Goal: Check status: Check status

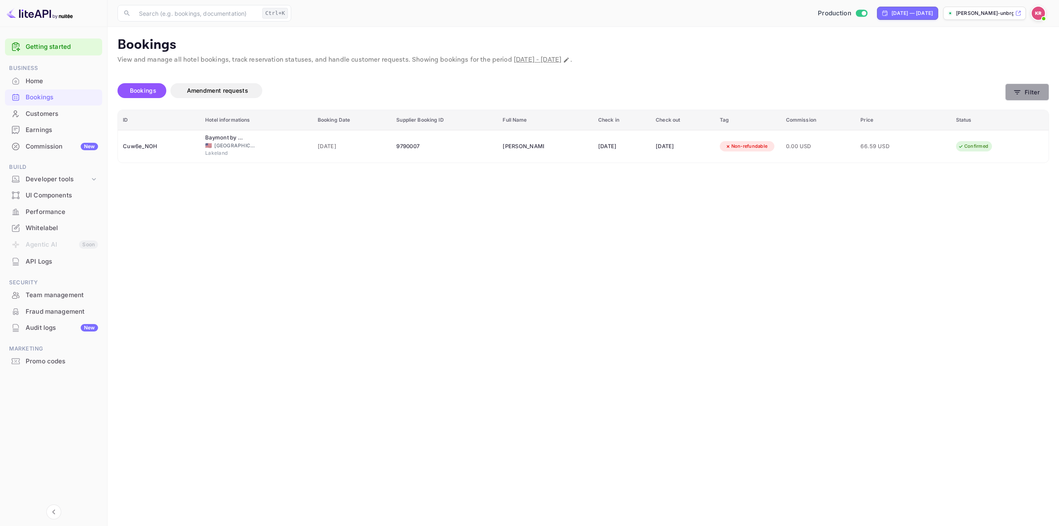
click at [1022, 89] on button "Filter" at bounding box center [1027, 92] width 44 height 17
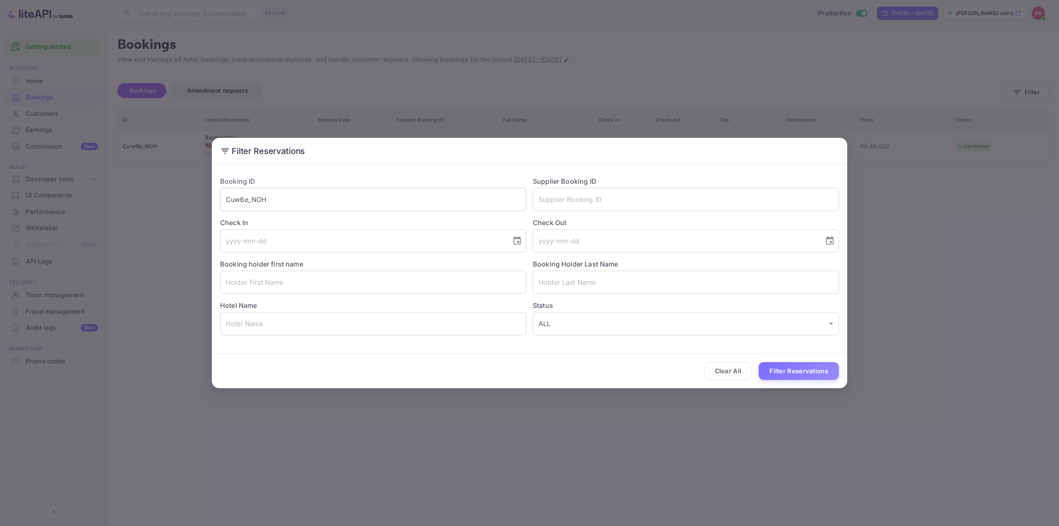
drag, startPoint x: 328, startPoint y: 216, endPoint x: 298, endPoint y: 208, distance: 31.8
click at [301, 215] on div "Check In ​" at bounding box center [369, 231] width 313 height 41
drag, startPoint x: 295, startPoint y: 199, endPoint x: 78, endPoint y: 201, distance: 216.3
click at [81, 199] on div "Filter Reservations Booking ID Cuw6e_NOH ​ Supplier Booking ID ​ Check In ​ Che…" at bounding box center [529, 263] width 1059 height 526
paste input "fKjwYnp0C"
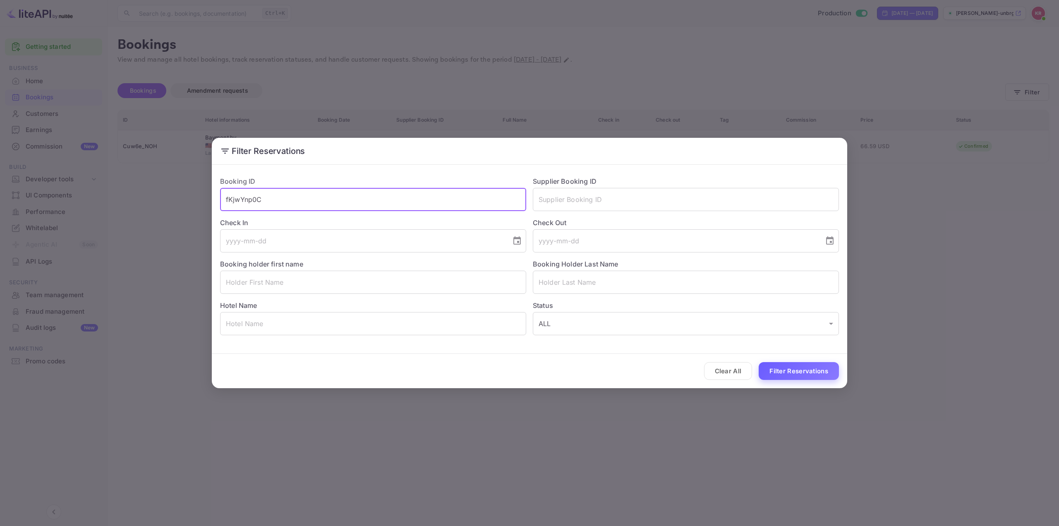
type input "fKjwYnp0C"
click at [797, 370] on button "Filter Reservations" at bounding box center [799, 371] width 80 height 18
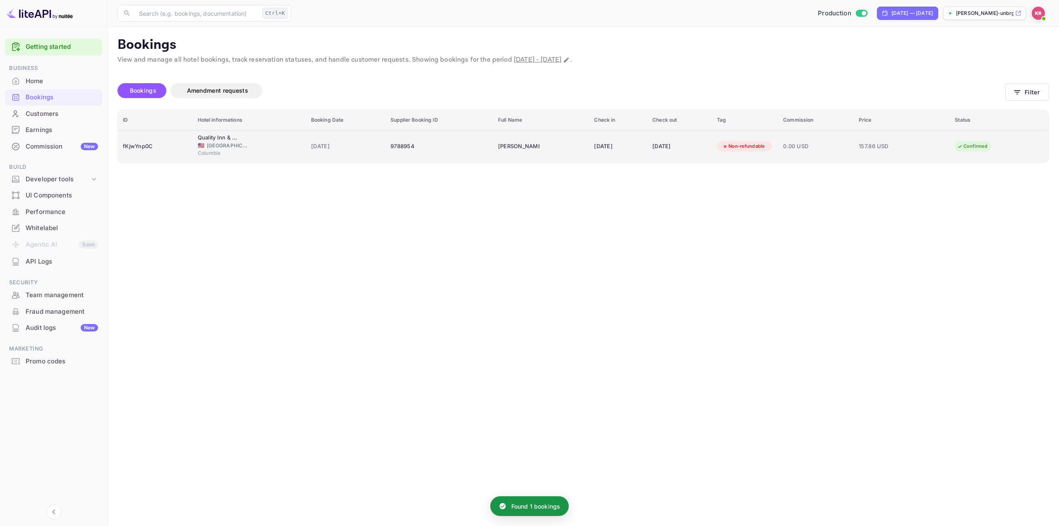
click at [695, 162] on main "Bookings View and manage all hotel bookings, track reservation statuses, and ha…" at bounding box center [583, 276] width 951 height 499
click at [688, 152] on div "[DATE]" at bounding box center [679, 146] width 55 height 13
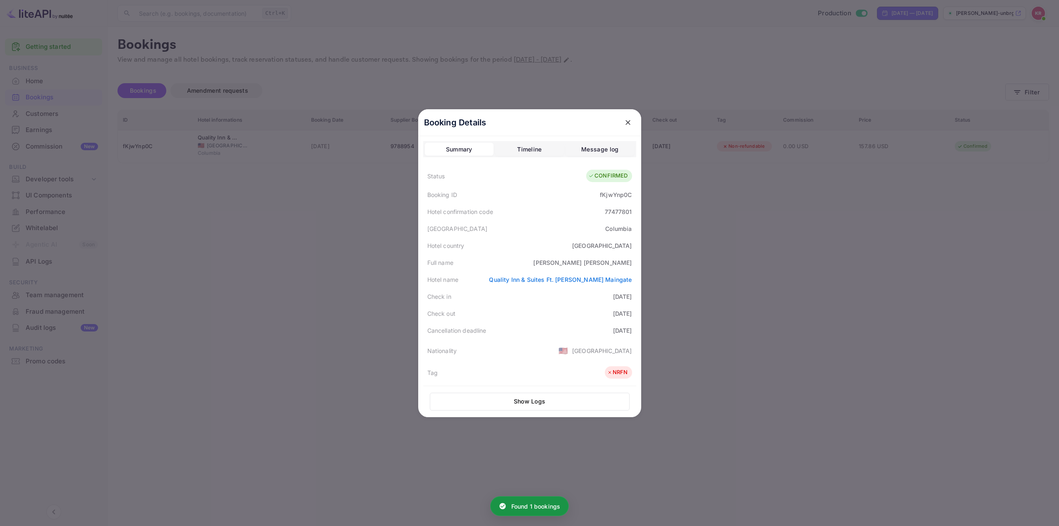
click at [611, 211] on div "77477801" at bounding box center [618, 211] width 27 height 9
click at [612, 216] on div "Hotel confirmation code 77477801" at bounding box center [529, 211] width 213 height 17
click at [605, 215] on div "77477801" at bounding box center [618, 211] width 27 height 9
click at [537, 261] on div "Full name [PERSON_NAME]" at bounding box center [529, 262] width 213 height 17
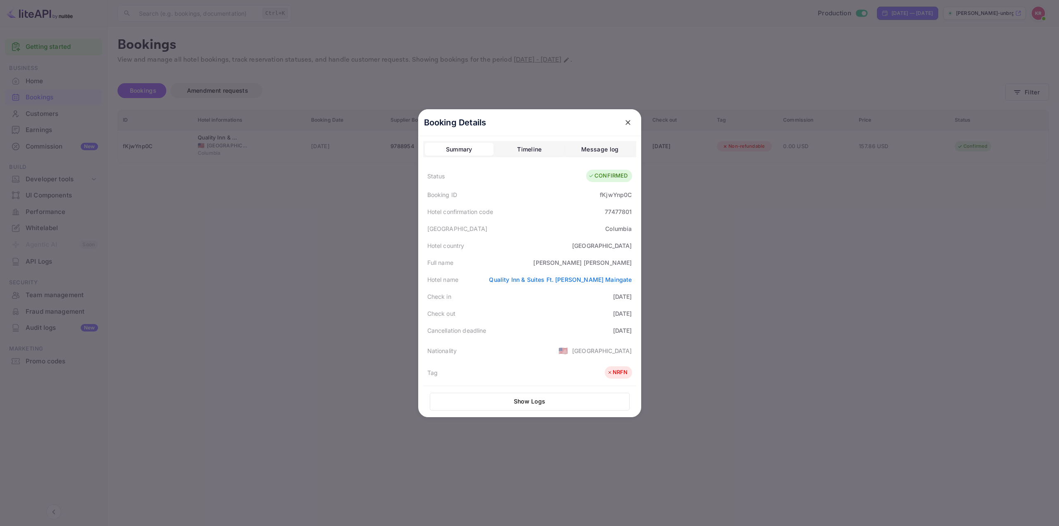
click at [538, 263] on div "Full name [PERSON_NAME]" at bounding box center [529, 262] width 213 height 17
click at [541, 263] on div "Full name [PERSON_NAME]" at bounding box center [529, 262] width 213 height 17
click at [537, 261] on div "Full name [PERSON_NAME]" at bounding box center [529, 262] width 213 height 17
